Goal: Check status: Check status

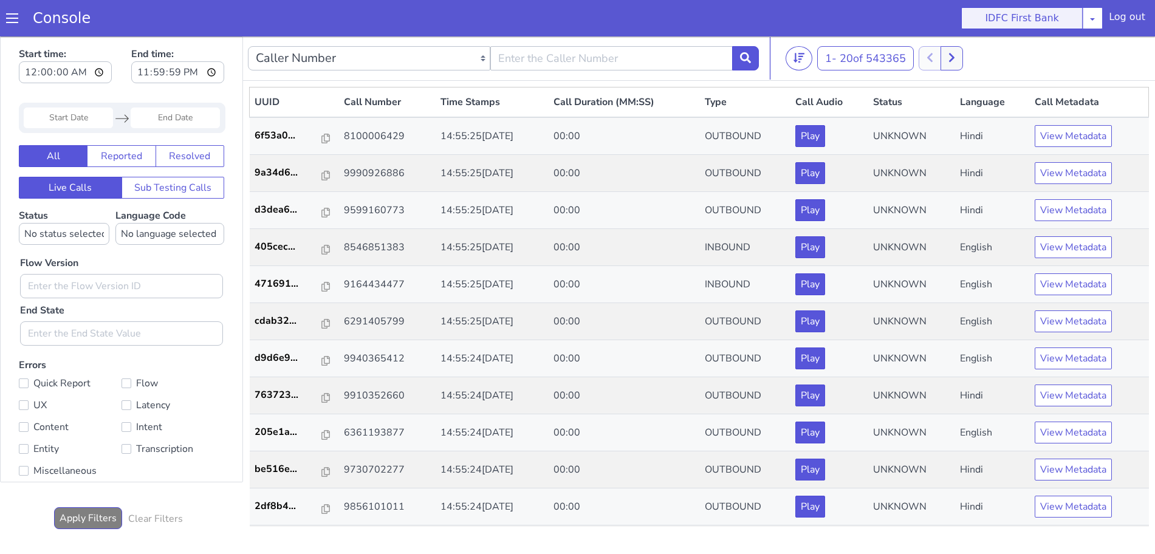
click at [966, 15] on button "IDFC First Bank" at bounding box center [1021, 18] width 121 height 22
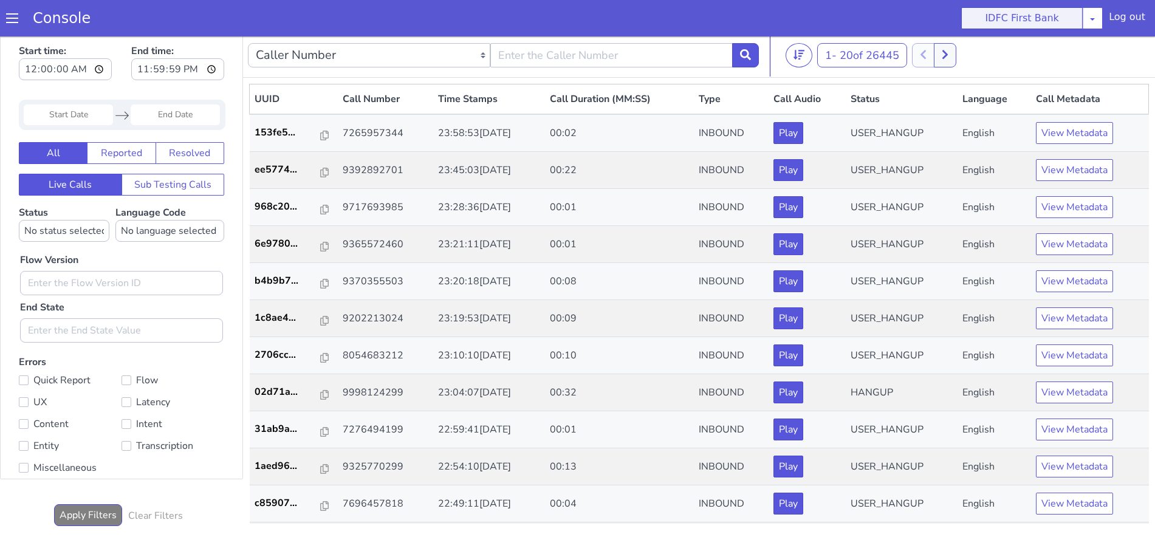
scroll to position [4, 0]
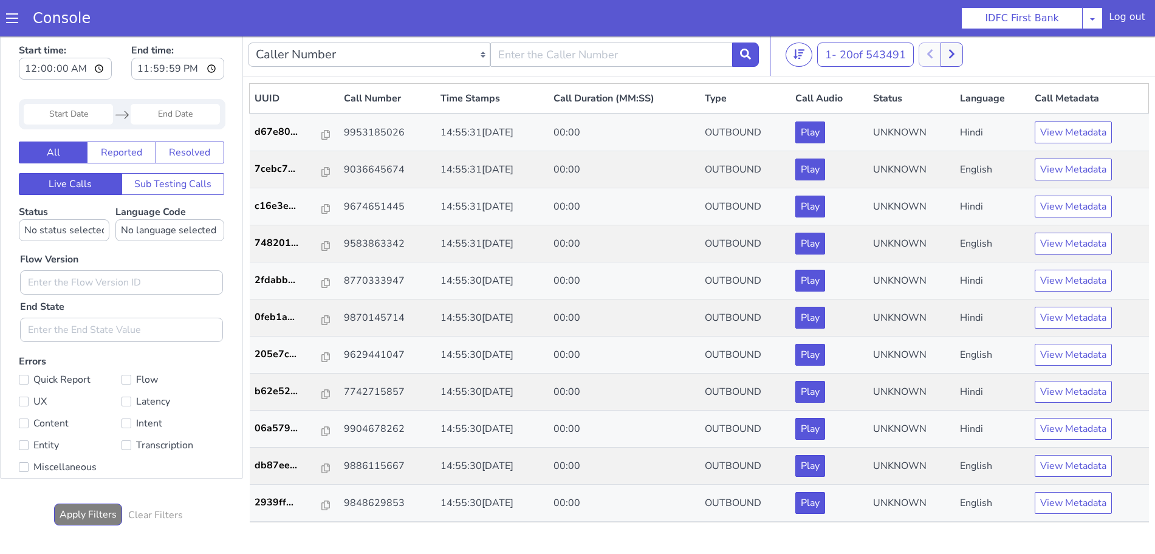
click at [16, 22] on span at bounding box center [12, 18] width 12 height 12
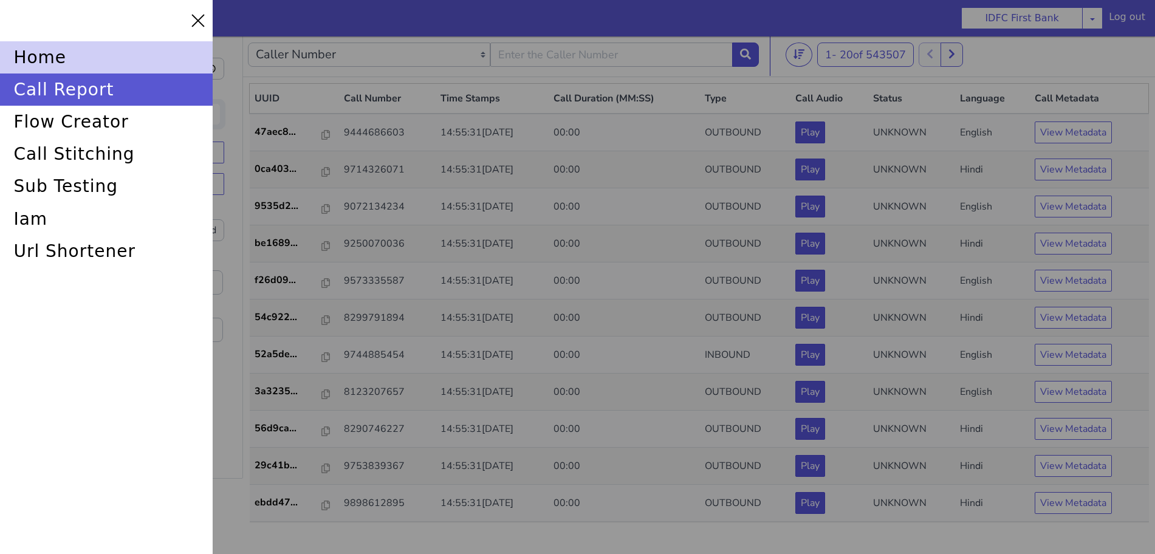
click at [76, 67] on div "home" at bounding box center [106, 57] width 213 height 32
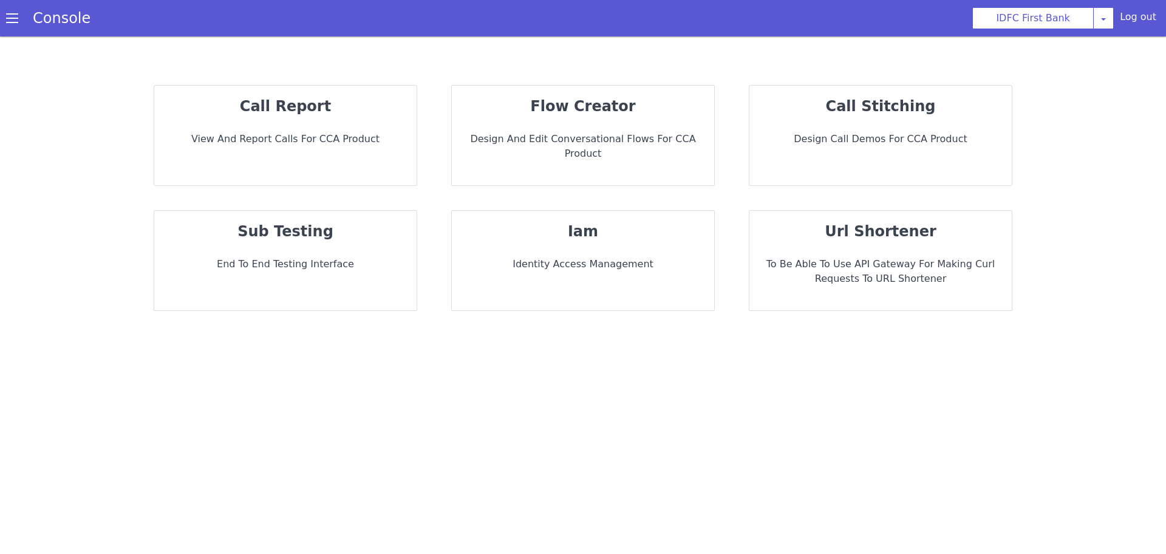
click at [352, 122] on div "call report View and report calls for CCA Product" at bounding box center [285, 136] width 262 height 100
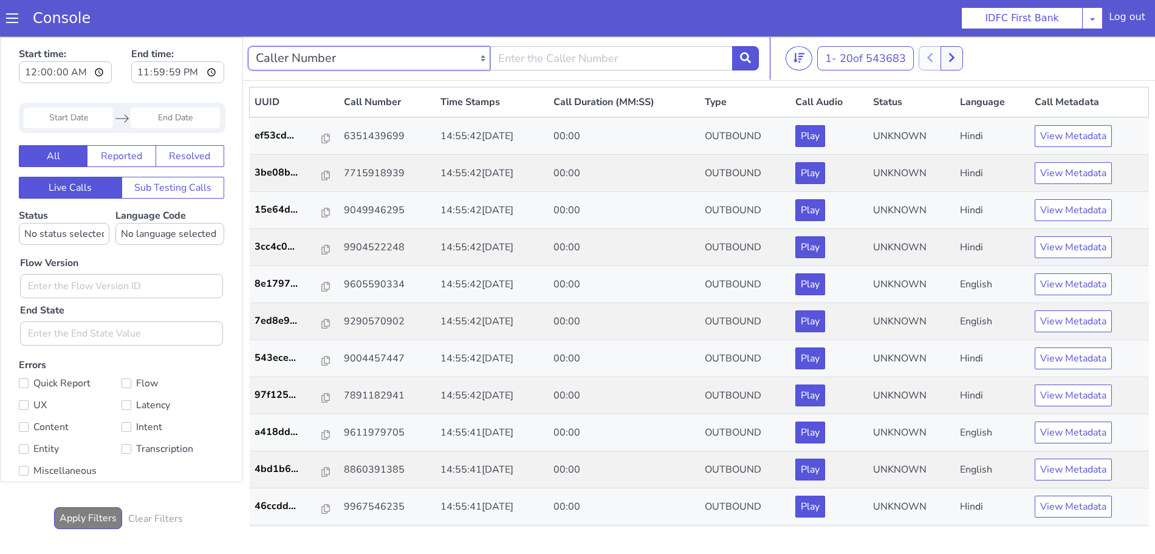
click at [479, 58] on select "Caller Number Call UUID Custom Parameter" at bounding box center [369, 58] width 242 height 24
click at [248, 46] on select "Caller Number Call UUID Custom Parameter" at bounding box center [369, 58] width 242 height 24
click at [576, 60] on input "text" at bounding box center [611, 58] width 242 height 24
type input "7978935269"
click at [756, 60] on button at bounding box center [745, 58] width 27 height 24
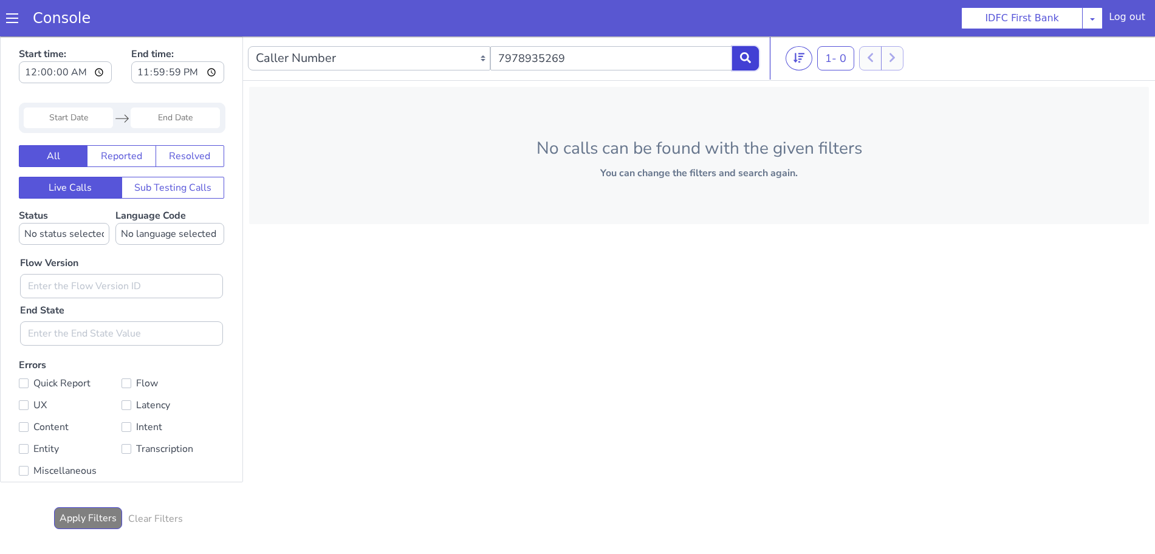
click at [756, 60] on button at bounding box center [745, 58] width 27 height 24
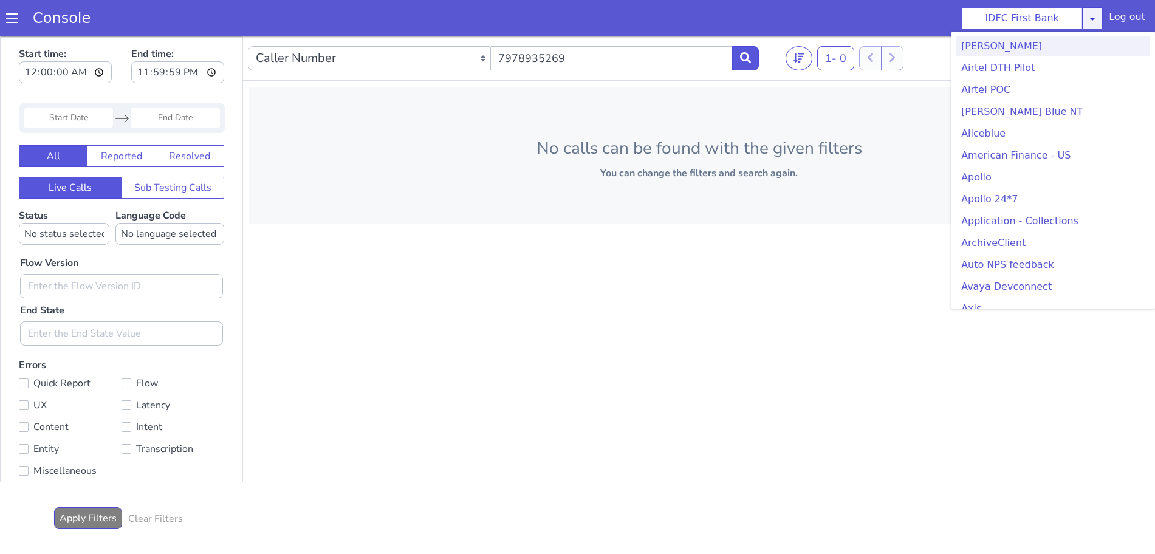
click at [1097, 19] on icon at bounding box center [1092, 19] width 10 height 10
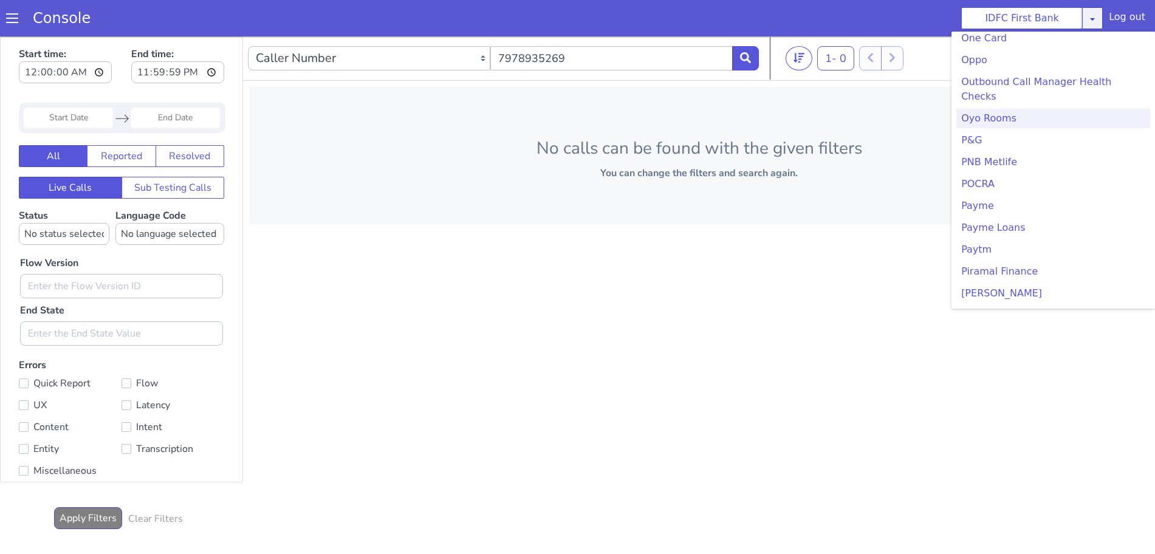
scroll to position [2202, 0]
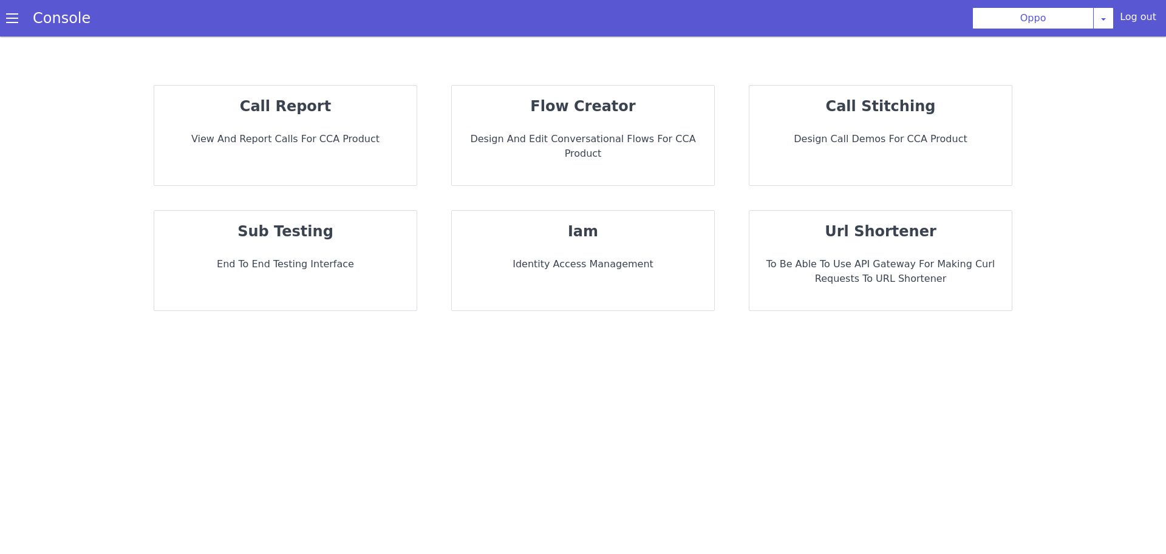
click at [339, 135] on p "View and report calls for CCA Product" at bounding box center [285, 139] width 243 height 15
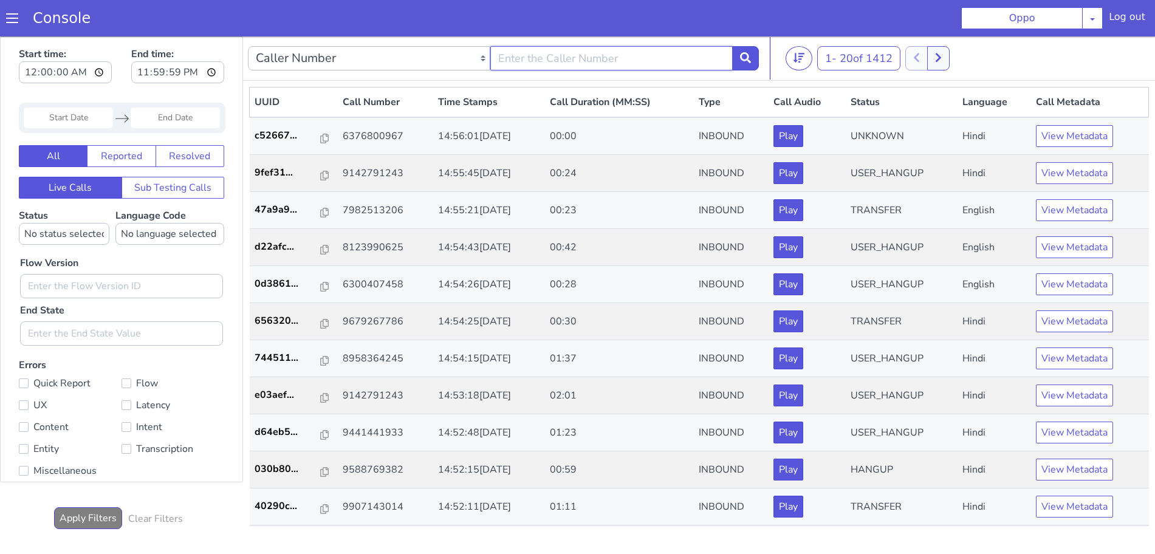
type input "7978935269"
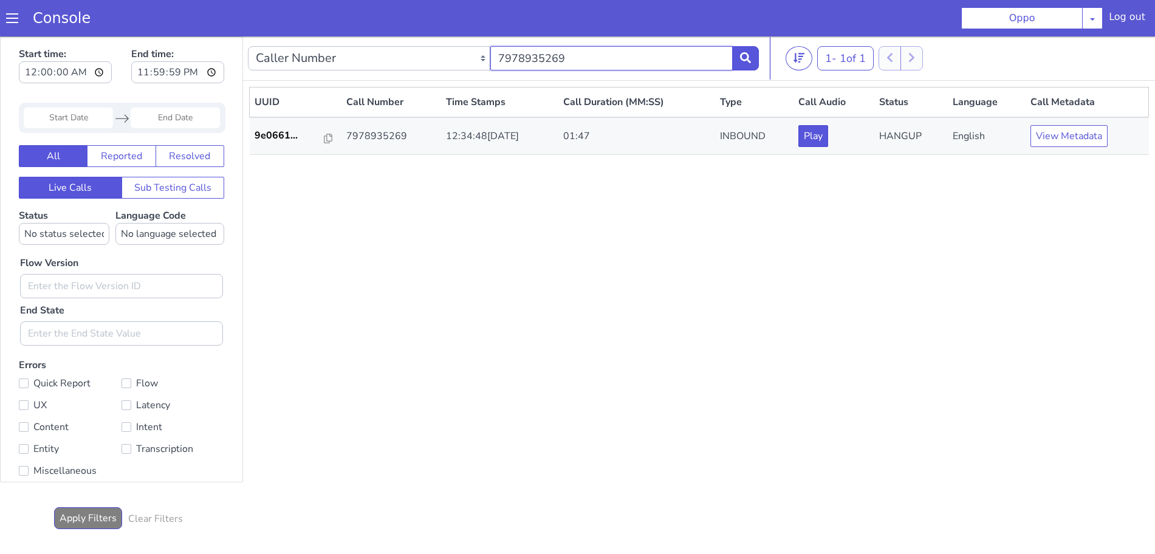
drag, startPoint x: 736, startPoint y: -119, endPoint x: 612, endPoint y: -102, distance: 125.1
click at [510, 55] on div "Caller Number Call UUID Custom Parameter 7978935269" at bounding box center [510, 42] width 511 height 34
type input "8280700543"
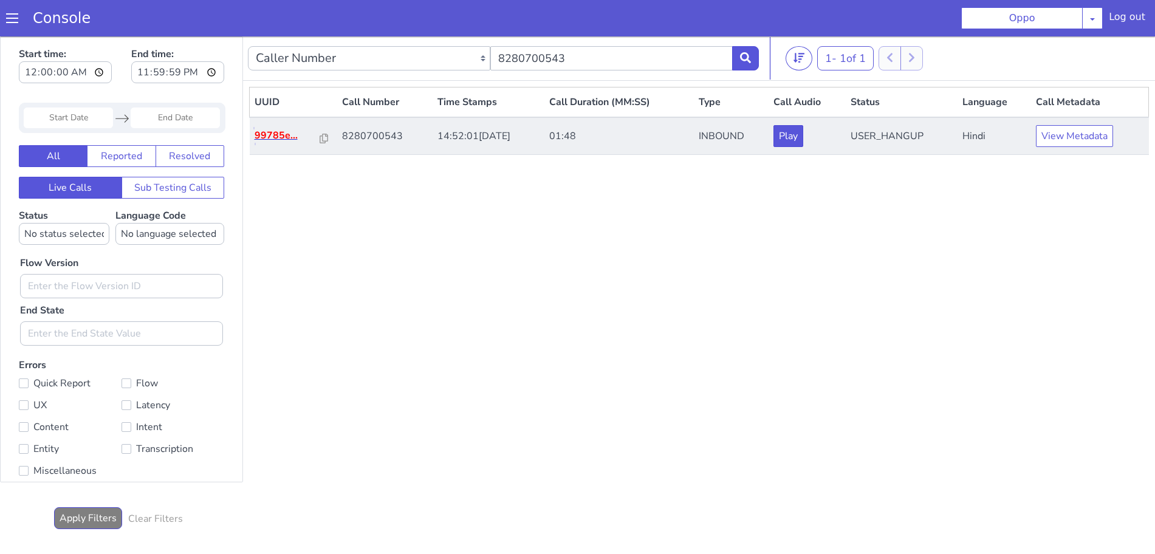
click at [284, 123] on p "99785e..." at bounding box center [294, 119] width 66 height 15
